Goal: Ask a question

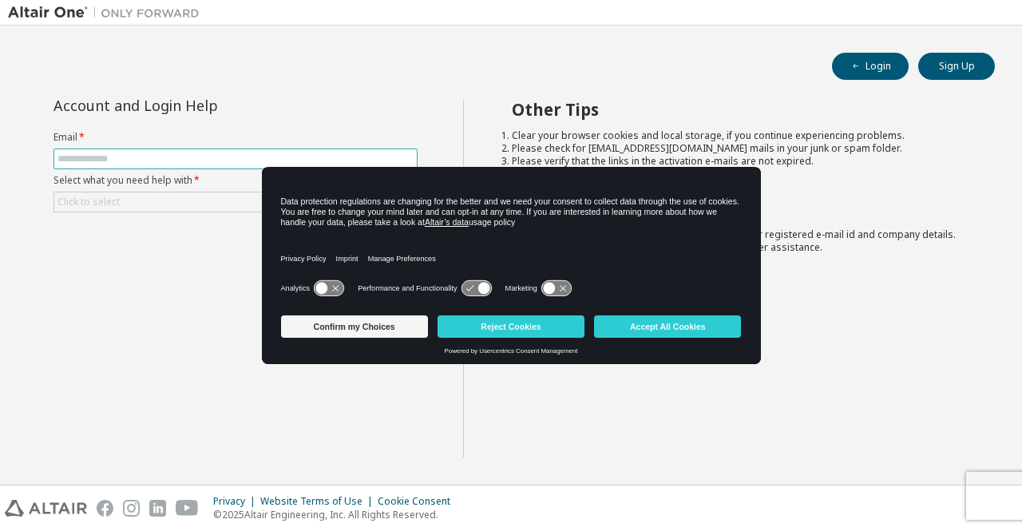
click at [176, 154] on input "text" at bounding box center [235, 159] width 356 height 13
type input "**********"
click at [172, 197] on div "Click to select" at bounding box center [235, 201] width 362 height 19
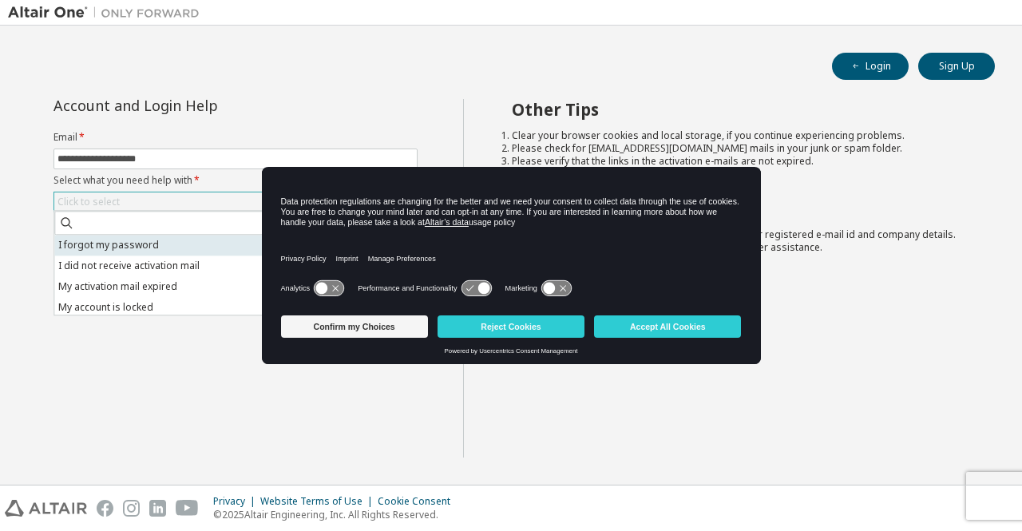
click at [161, 249] on li "I forgot my password" at bounding box center [234, 245] width 360 height 21
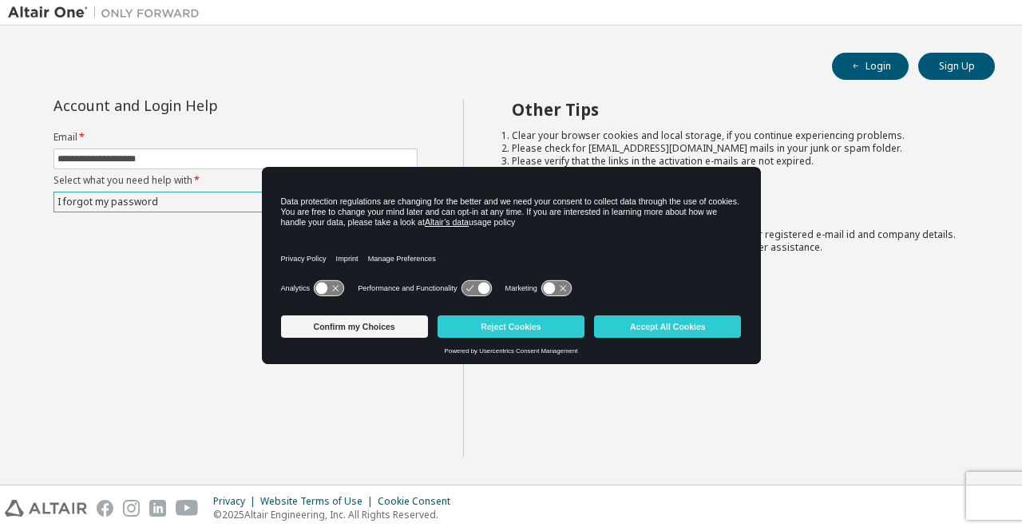
click at [153, 276] on div "**********" at bounding box center [235, 278] width 455 height 359
click at [517, 334] on button "Reject Cookies" at bounding box center [511, 326] width 147 height 22
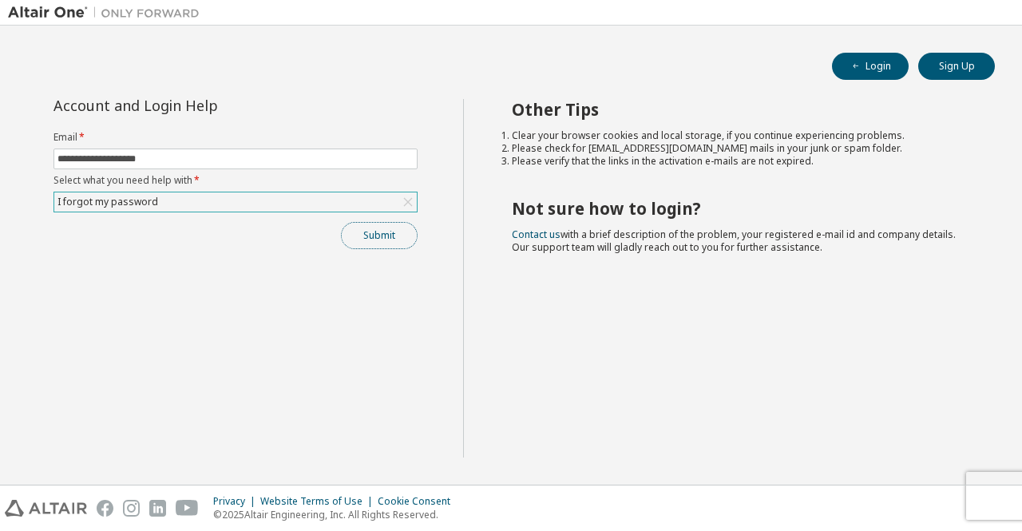
click at [386, 238] on button "Submit" at bounding box center [379, 235] width 77 height 27
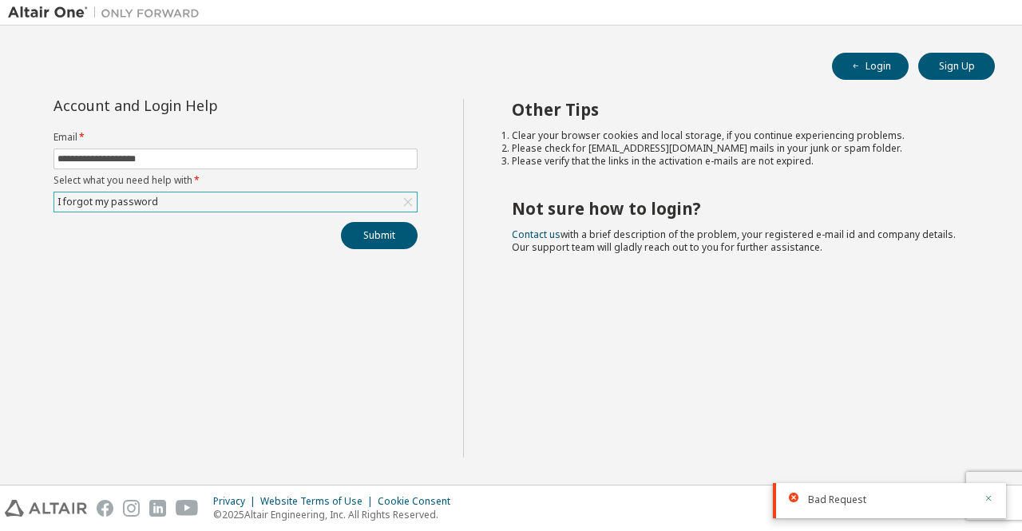
click at [992, 501] on icon "button" at bounding box center [989, 498] width 10 height 10
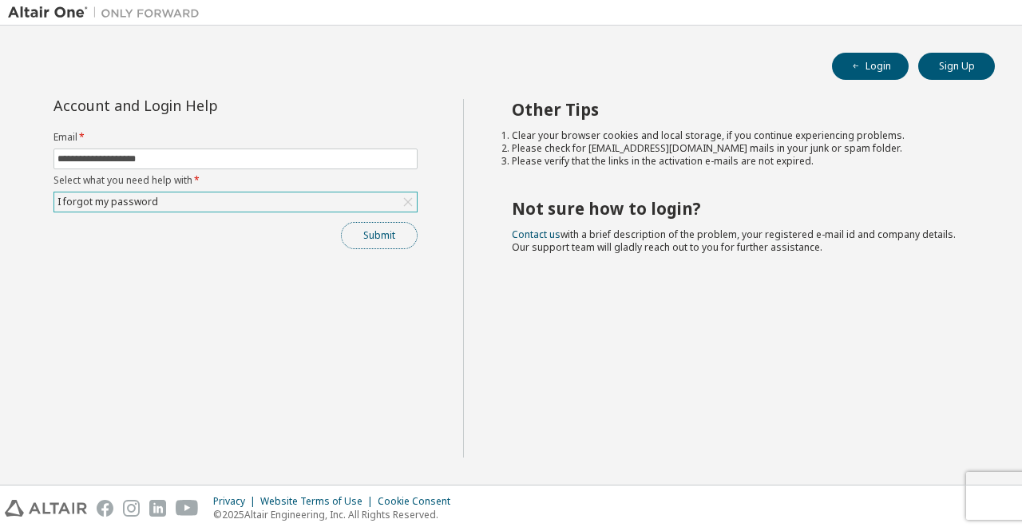
click at [359, 231] on button "Submit" at bounding box center [379, 235] width 77 height 27
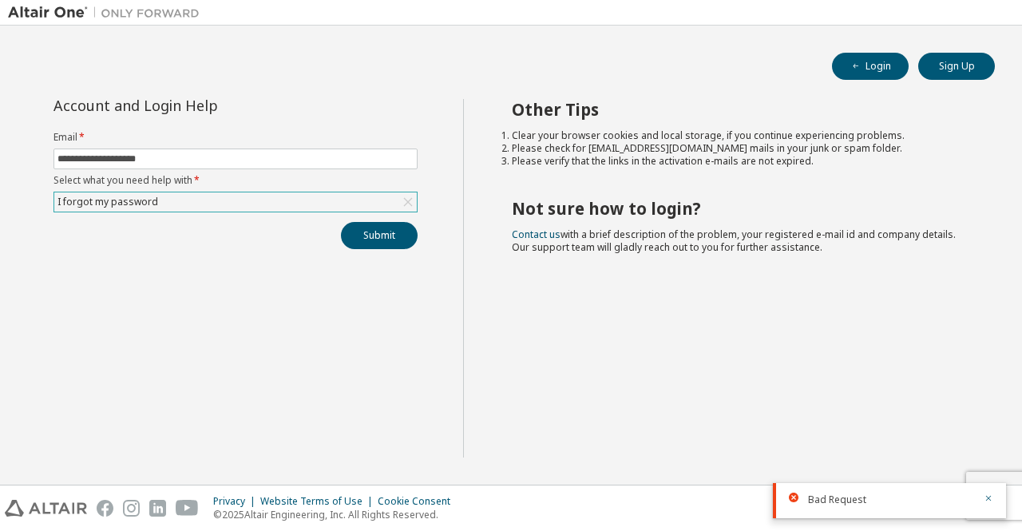
click at [408, 204] on icon at bounding box center [408, 202] width 16 height 16
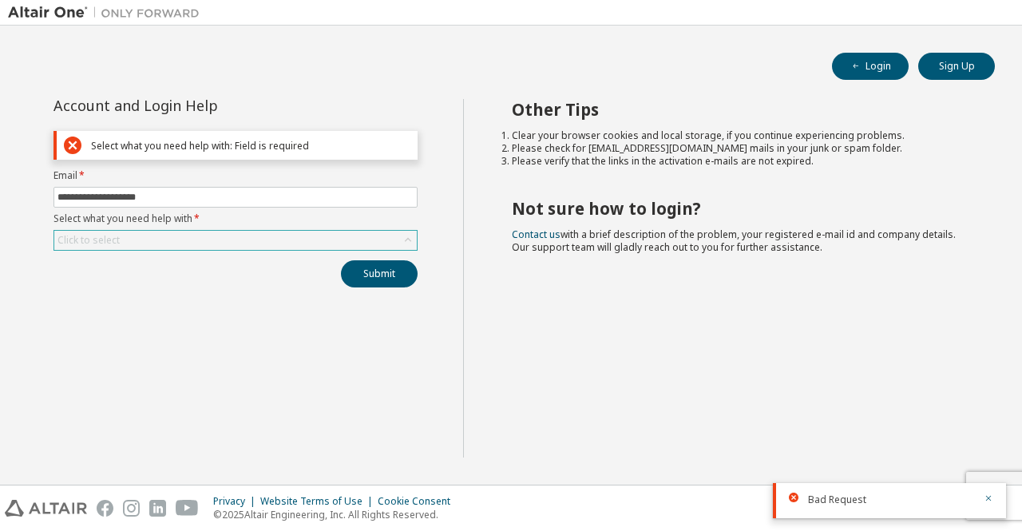
click at [75, 144] on icon at bounding box center [73, 146] width 18 height 18
